Goal: Information Seeking & Learning: Learn about a topic

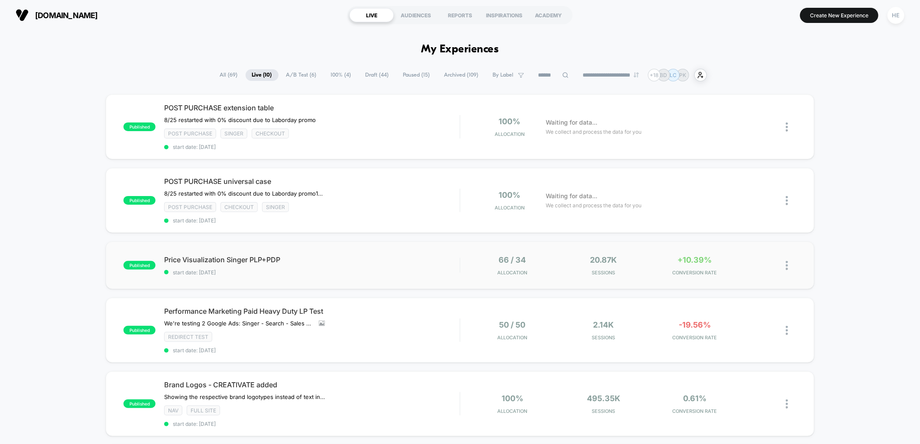
click at [383, 275] on div "published Price Visualization Singer PLP+PDP start date: [DATE] 66 / 34 Allocat…" at bounding box center [460, 266] width 708 height 48
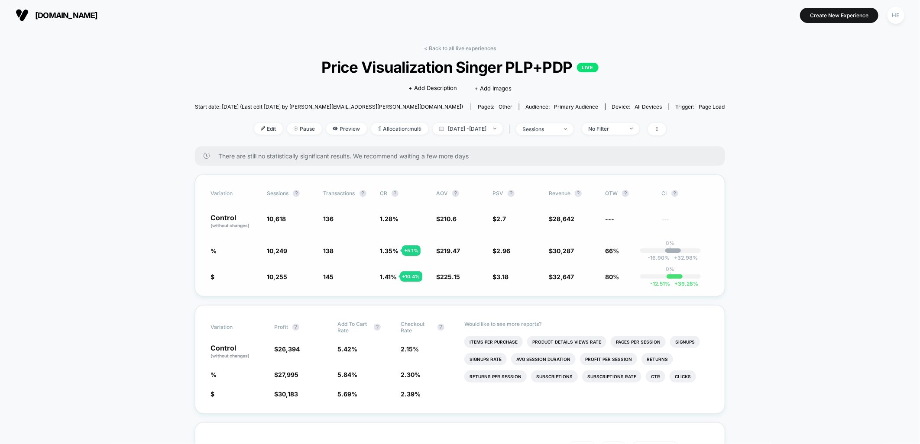
click at [718, 267] on div "Variation Sessions ? Transactions ? CR ? AOV ? PSV ? Revenue ? OTW ? CI ? Contr…" at bounding box center [460, 236] width 530 height 122
